Goal: Use online tool/utility: Use online tool/utility

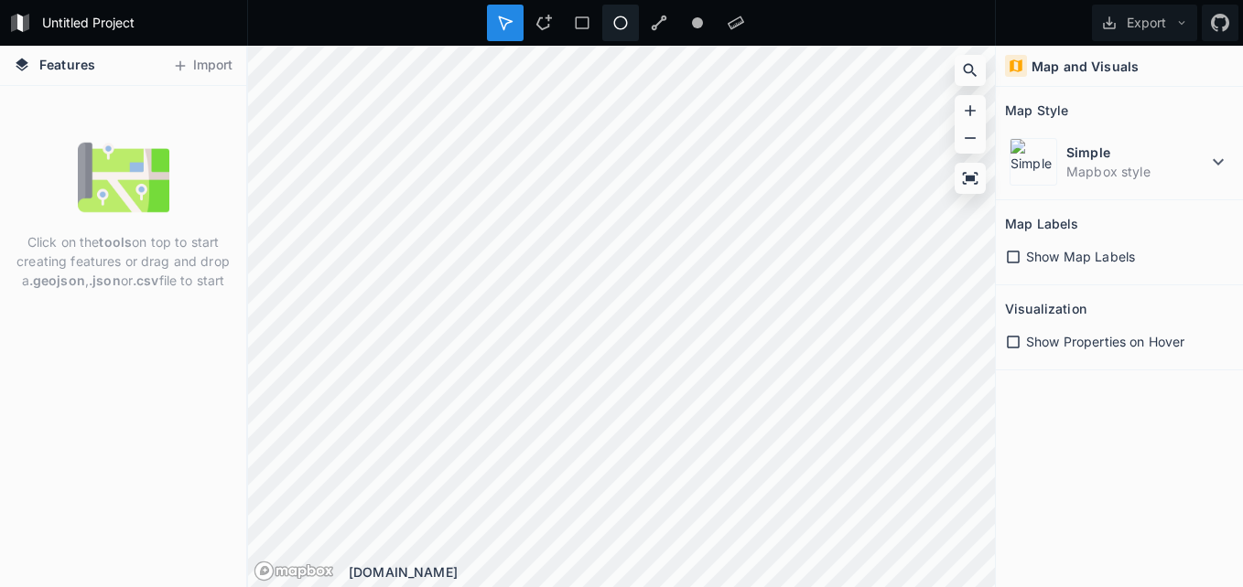
click at [621, 17] on icon at bounding box center [621, 23] width 14 height 14
click at [963, 70] on icon at bounding box center [970, 71] width 14 height 14
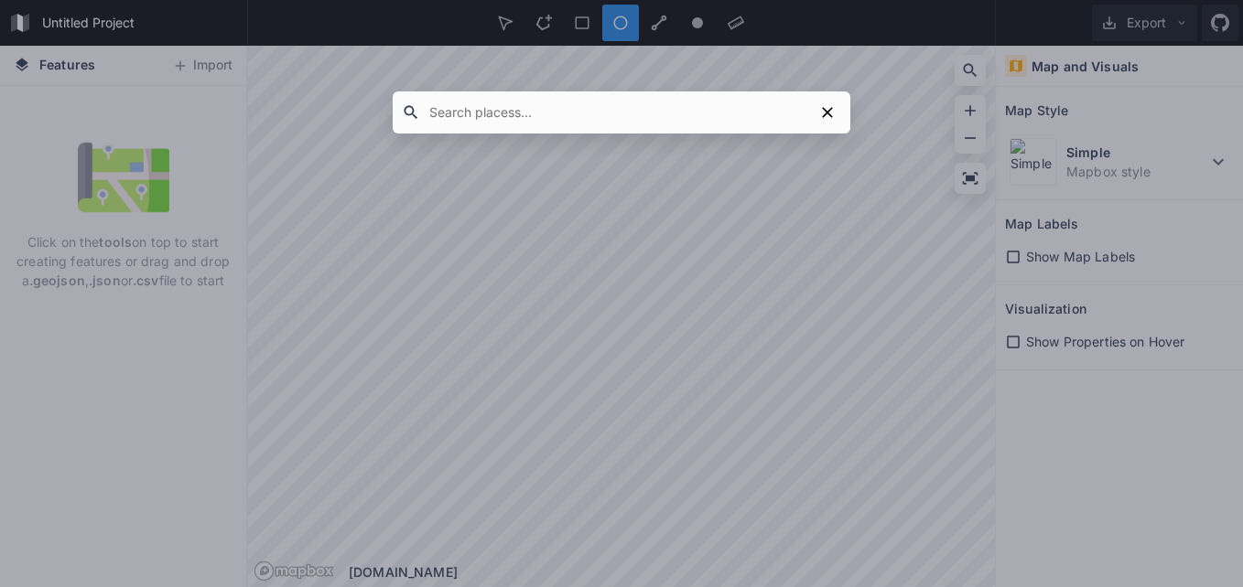
click at [598, 127] on input "text" at bounding box center [616, 112] width 393 height 33
type input "toluca"
click button "submit" at bounding box center [0, 0] width 0 height 0
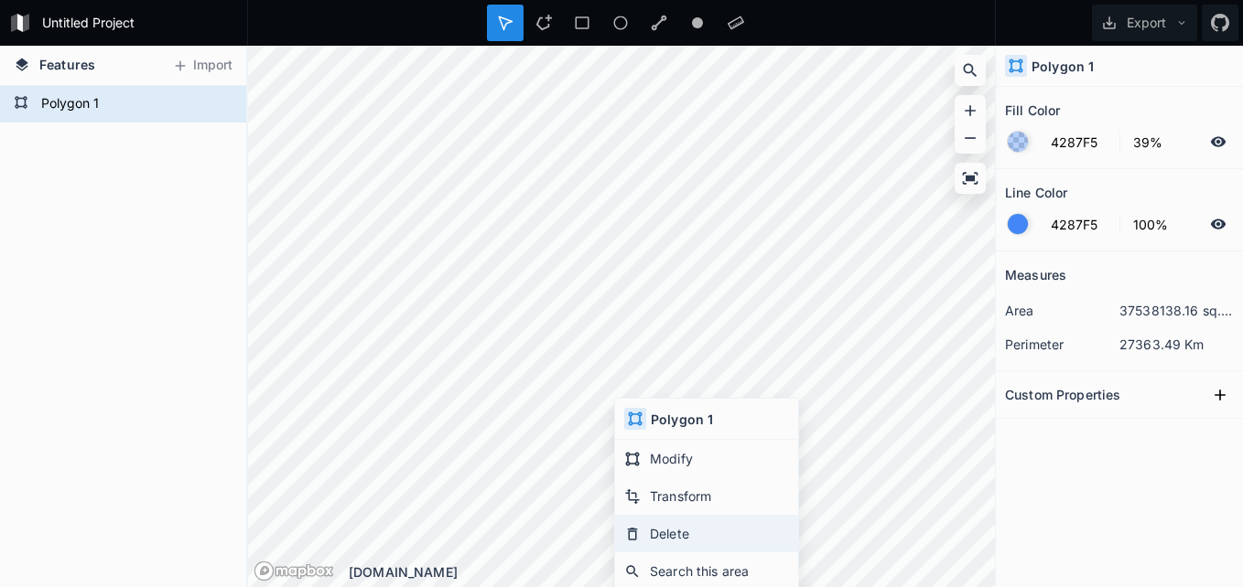
click at [637, 530] on icon at bounding box center [633, 534] width 10 height 13
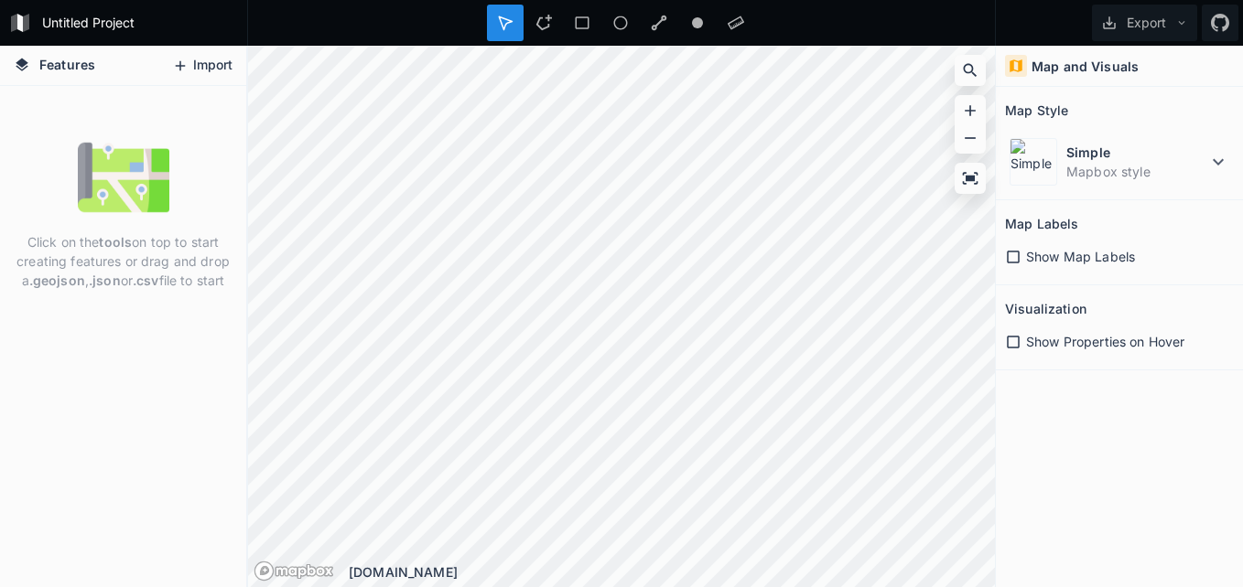
click at [189, 67] on button "Import" at bounding box center [202, 65] width 79 height 29
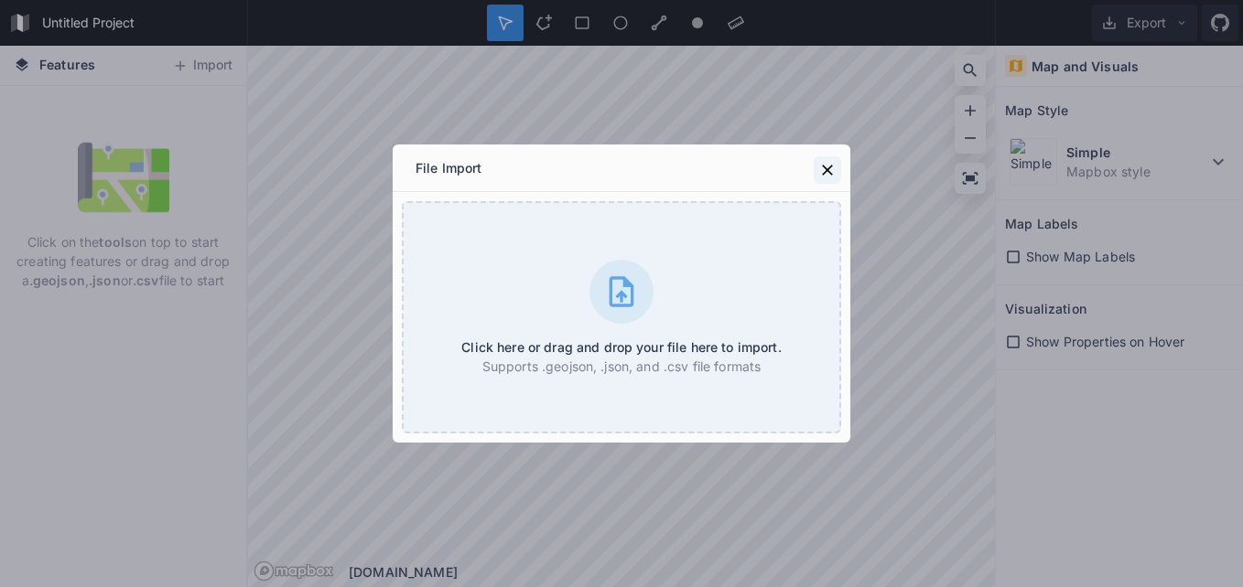
click at [823, 170] on icon at bounding box center [827, 170] width 18 height 18
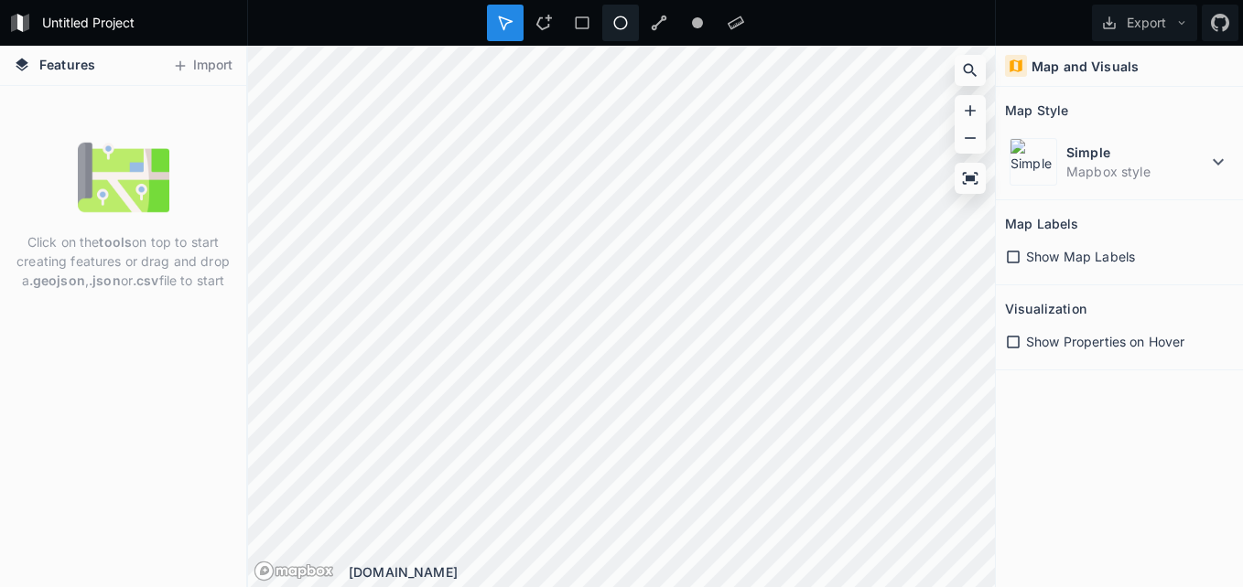
click at [608, 22] on div at bounding box center [620, 23] width 37 height 37
click at [995, 74] on div "Features Import Click on the tools on top to start creating features or drag an…" at bounding box center [621, 317] width 1243 height 542
click at [975, 72] on icon at bounding box center [970, 70] width 18 height 18
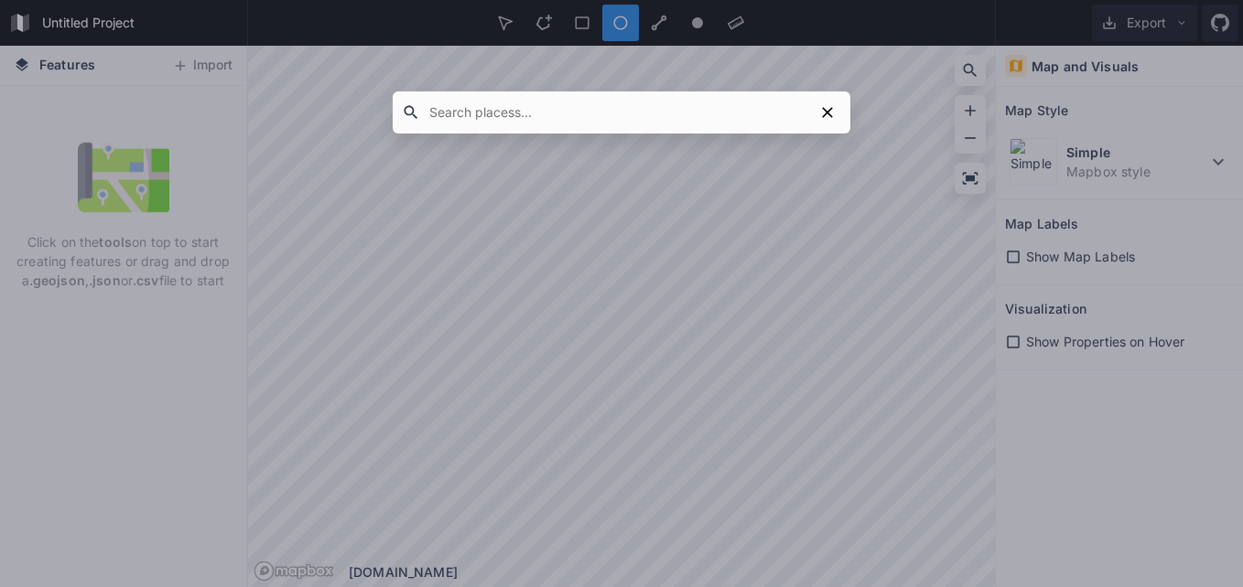
click at [689, 113] on input "text" at bounding box center [616, 112] width 393 height 33
type input "toluca [GEOGRAPHIC_DATA]"
click button "submit" at bounding box center [0, 0] width 0 height 0
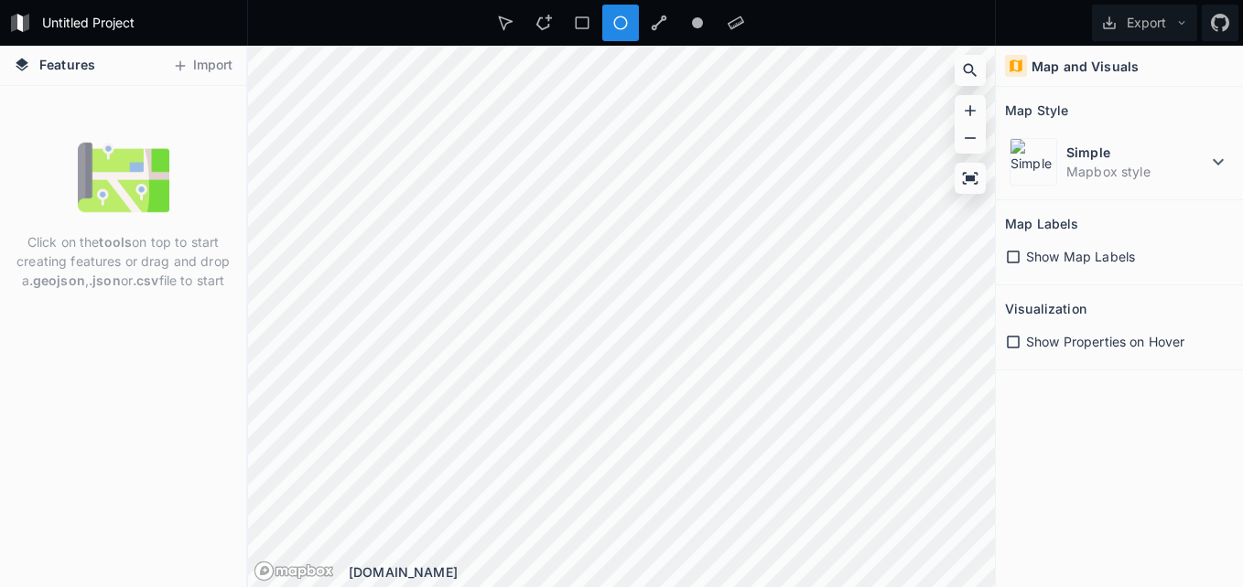
click at [1027, 260] on span "Show Map Labels" at bounding box center [1080, 256] width 109 height 19
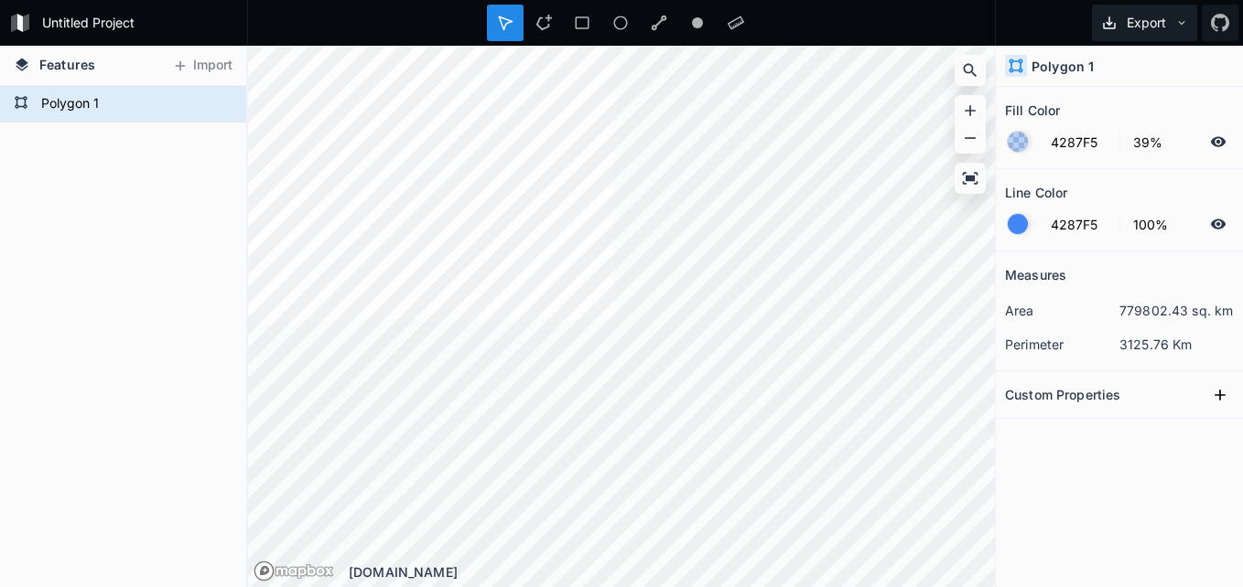
click at [1165, 29] on button "Export" at bounding box center [1144, 23] width 105 height 37
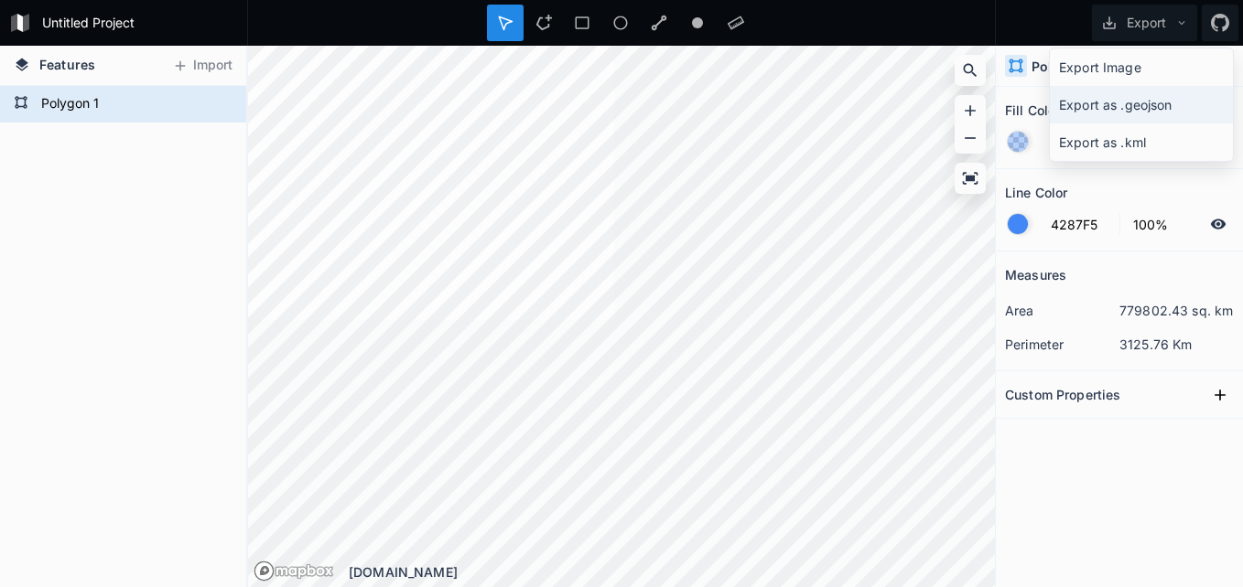
click at [1144, 109] on div "Export as .geojson" at bounding box center [1140, 105] width 183 height 38
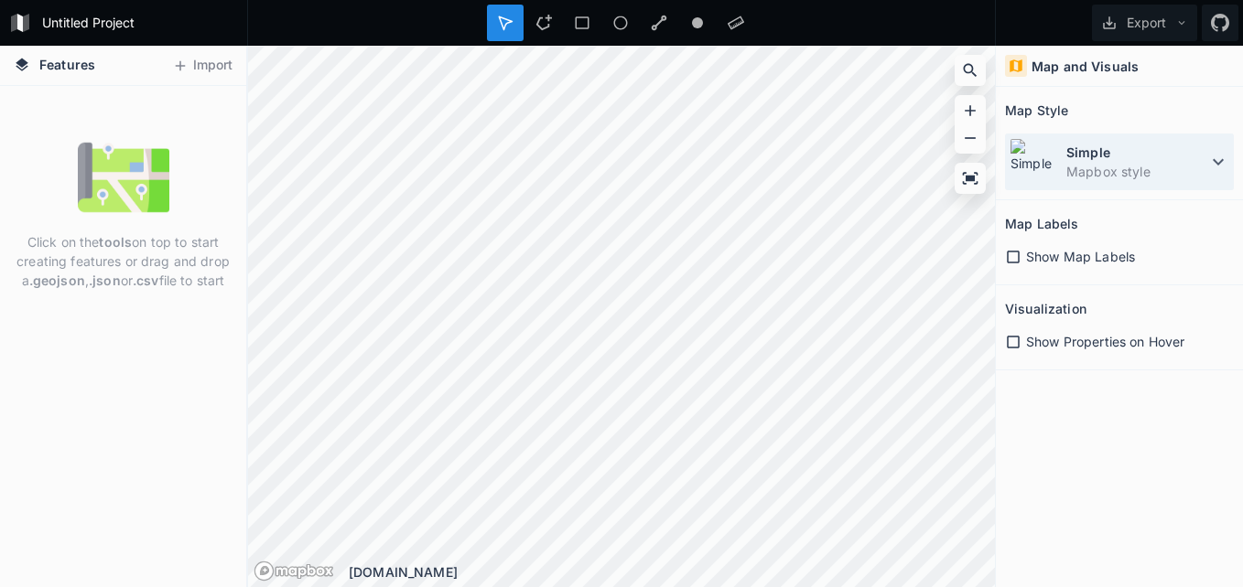
click at [1184, 175] on dd "Mapbox style" at bounding box center [1136, 171] width 141 height 19
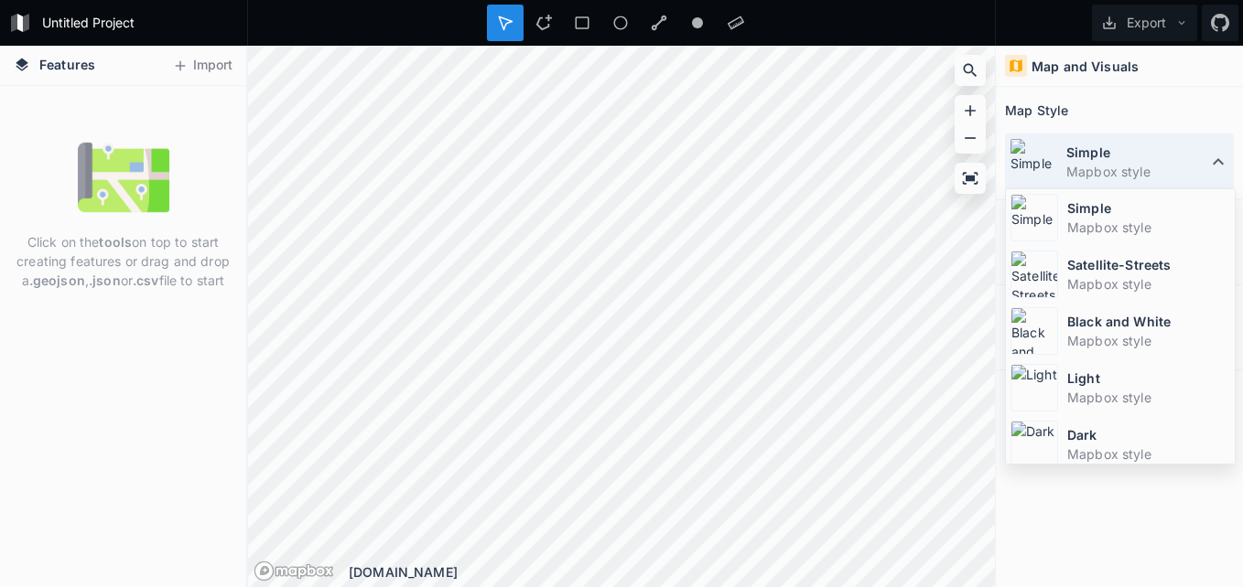
click at [1184, 171] on dd "Mapbox style" at bounding box center [1136, 171] width 141 height 19
